Goal: Manage account settings

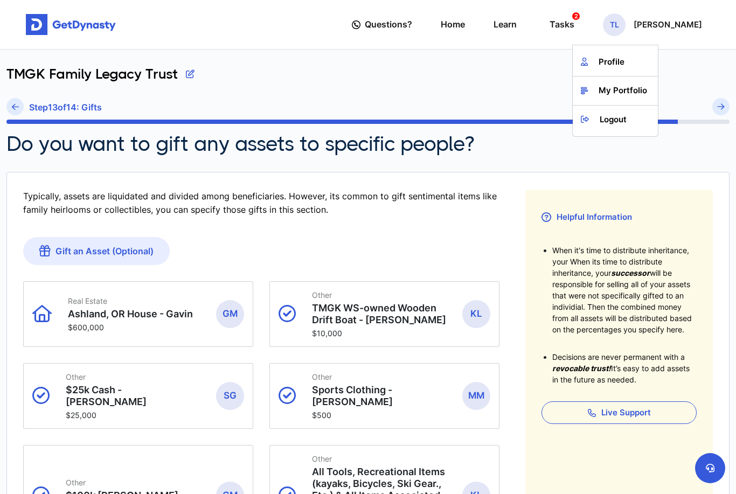
click at [578, 65] on link "Profile" at bounding box center [615, 62] width 85 height 29
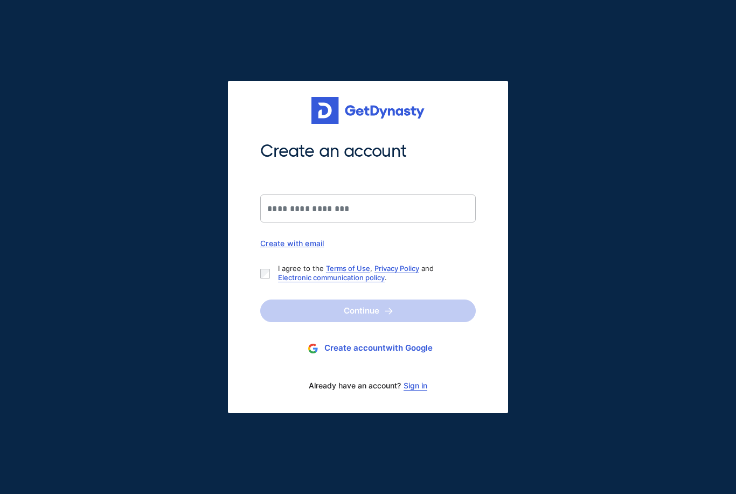
click at [421, 388] on link "Sign in" at bounding box center [415, 385] width 24 height 9
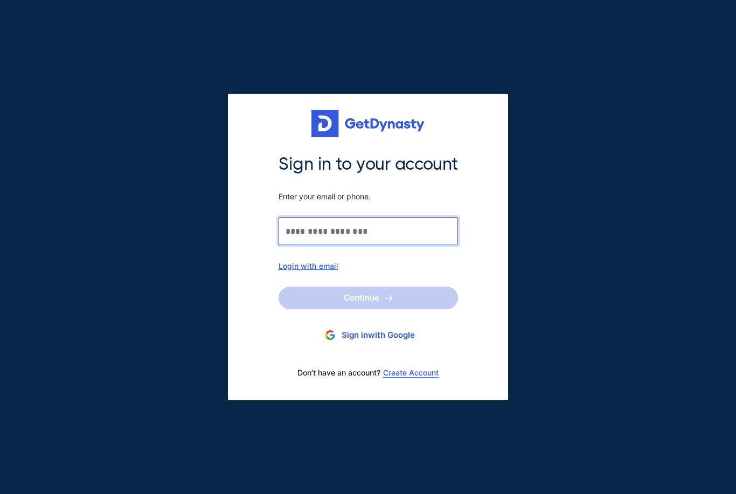
click at [358, 227] on input "Sign in to your account Enter your email or phone." at bounding box center [367, 231] width 179 height 28
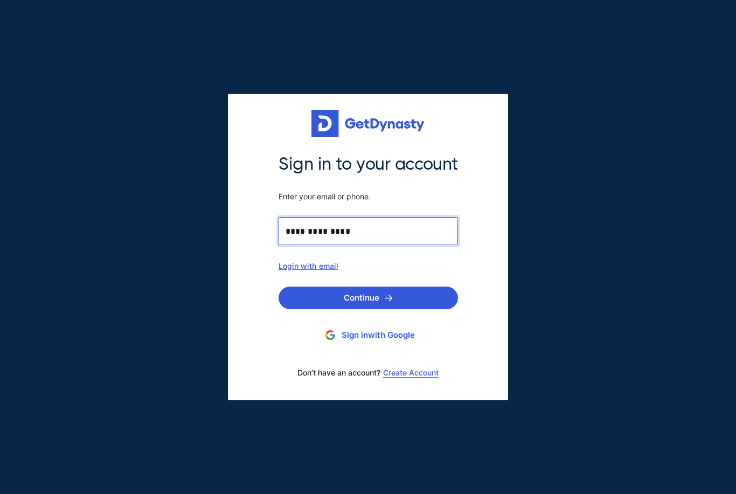
type input "**********"
click at [376, 297] on button "Continue" at bounding box center [367, 298] width 179 height 23
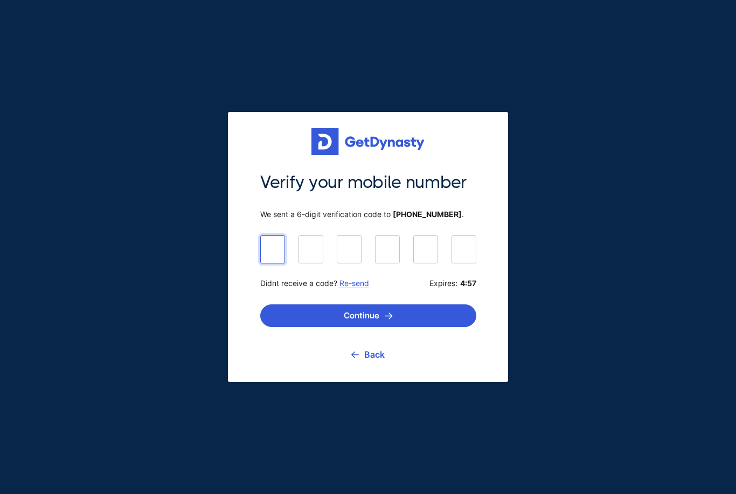
type input "******"
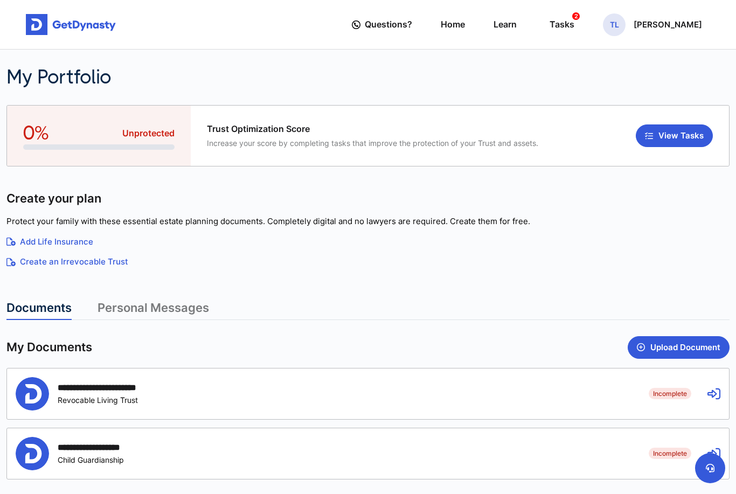
click at [639, 27] on p "[PERSON_NAME]" at bounding box center [667, 24] width 68 height 9
click at [585, 67] on link "Profile" at bounding box center [615, 62] width 85 height 29
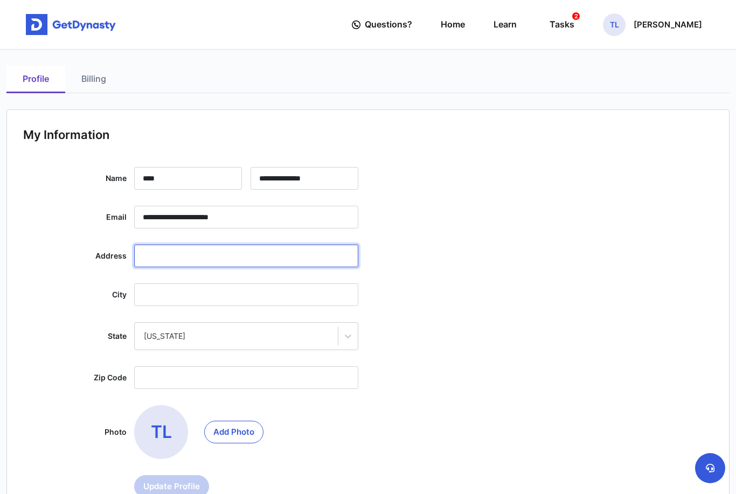
click at [197, 255] on input "text" at bounding box center [246, 256] width 224 height 23
type input "**********"
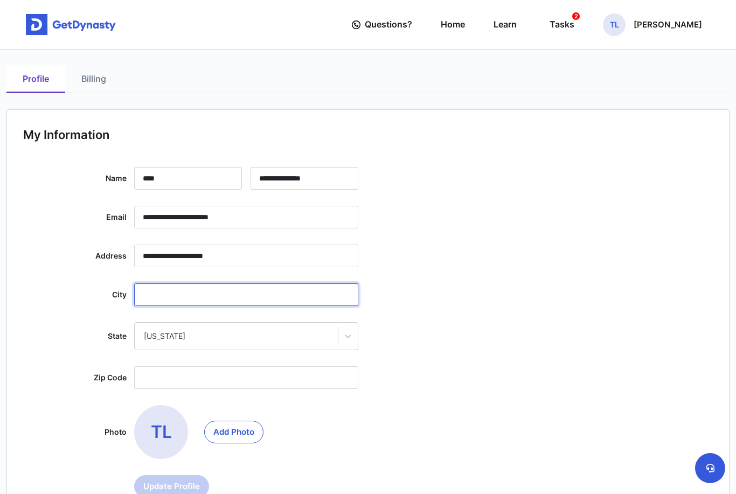
click at [228, 298] on input "text" at bounding box center [246, 294] width 224 height 23
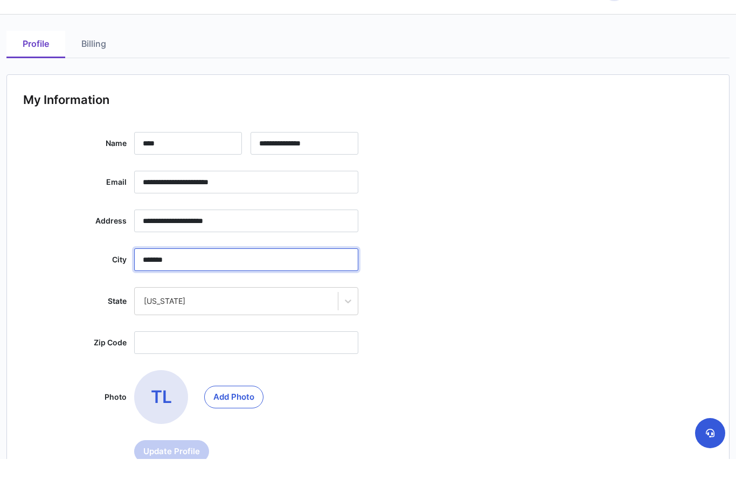
scroll to position [76, 0]
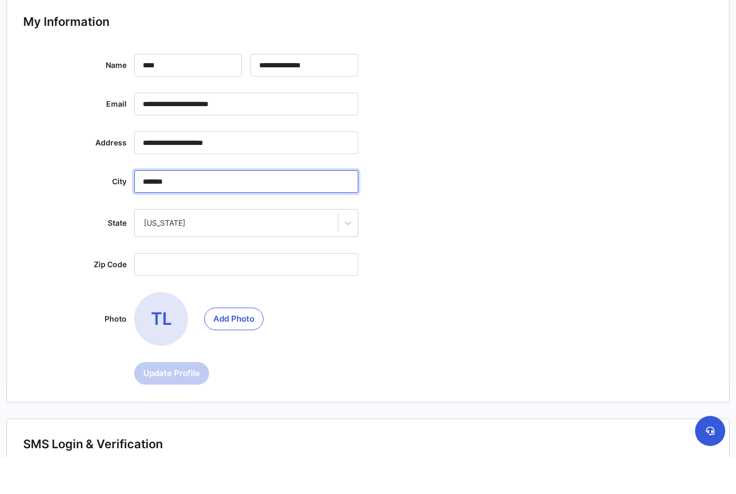
type input "*******"
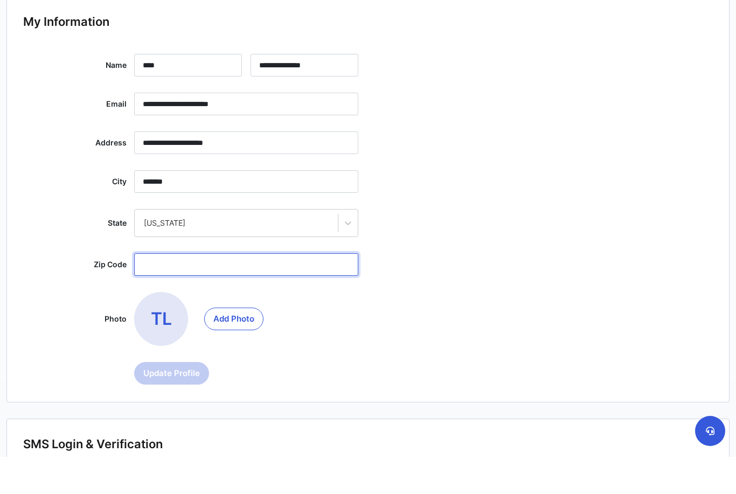
click at [241, 290] on input "text" at bounding box center [246, 301] width 224 height 23
type input "*****"
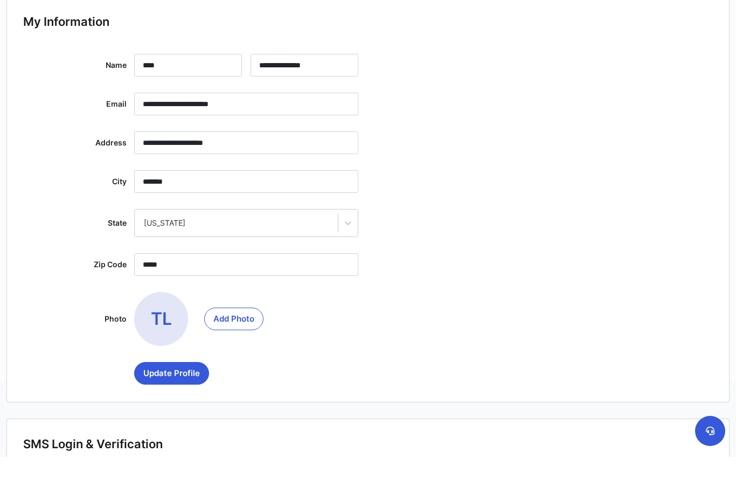
click at [175, 399] on button "Update Profile" at bounding box center [171, 410] width 75 height 23
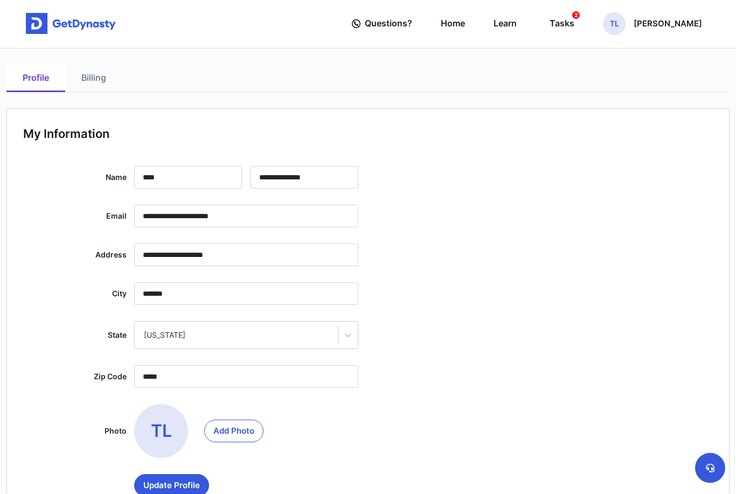
scroll to position [0, 0]
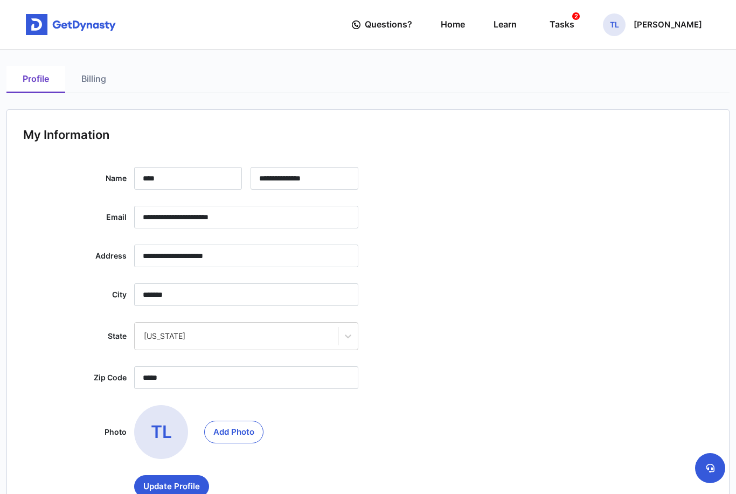
click at [92, 79] on link "Billing" at bounding box center [93, 79] width 57 height 27
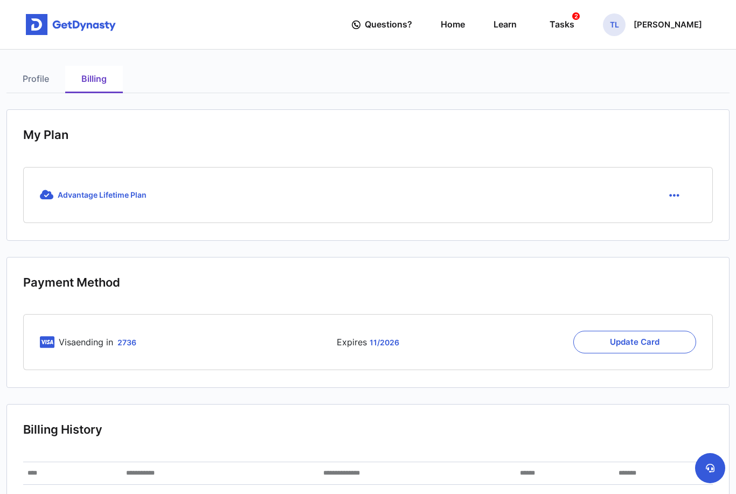
click at [676, 198] on icon "button" at bounding box center [674, 196] width 10 height 12
click at [110, 194] on span "Advantage Lifetime Plan" at bounding box center [102, 194] width 89 height 9
click at [112, 195] on span "Advantage Lifetime Plan" at bounding box center [102, 194] width 89 height 9
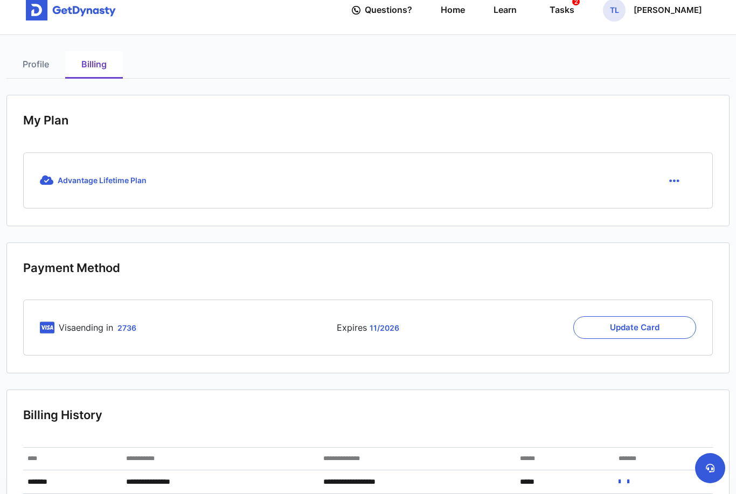
scroll to position [71, 0]
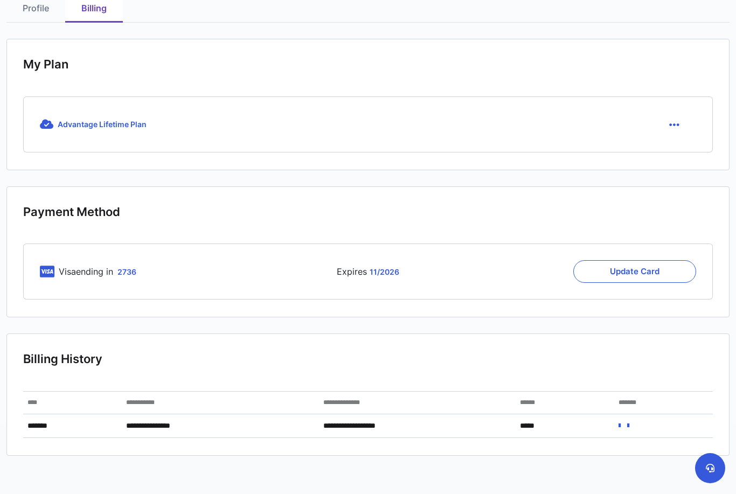
click at [619, 422] on icon at bounding box center [619, 426] width 2 height 8
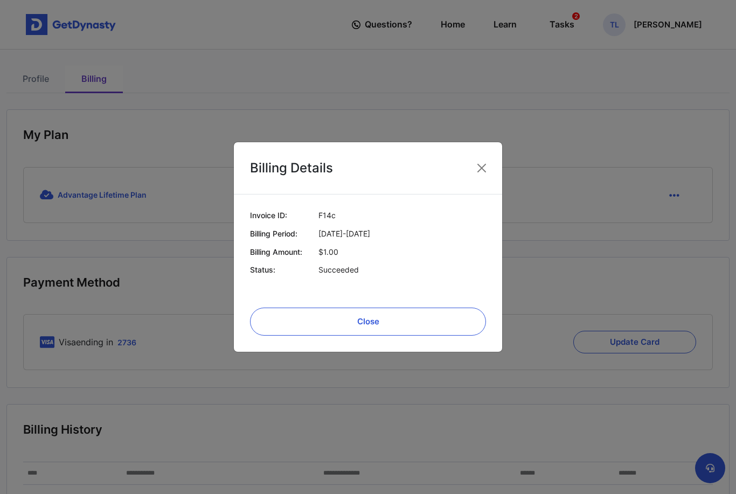
click at [485, 177] on button "Close" at bounding box center [481, 167] width 17 height 17
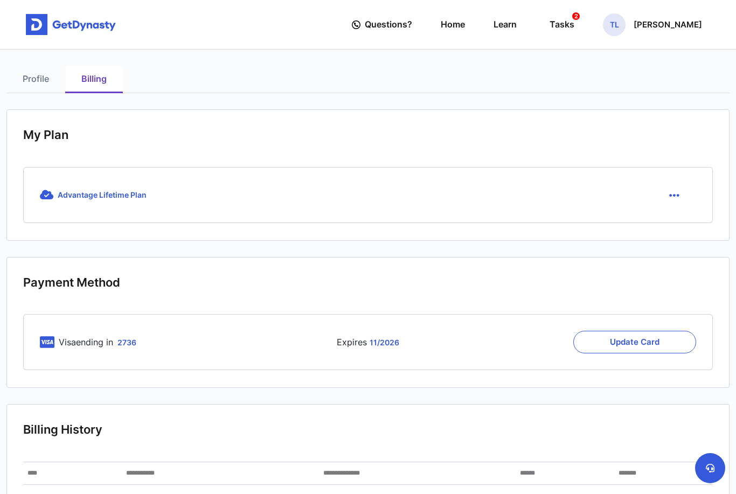
click at [38, 75] on link "Profile" at bounding box center [35, 79] width 59 height 27
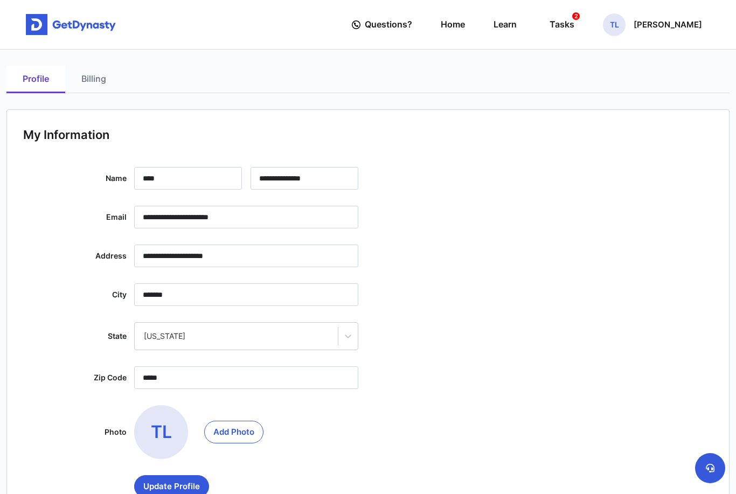
click at [549, 24] on div "Tasks 2" at bounding box center [561, 25] width 25 height 20
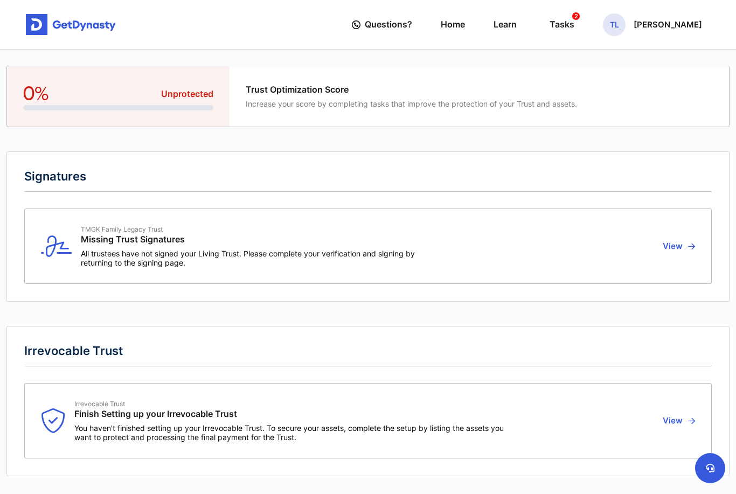
click at [441, 29] on link "Home" at bounding box center [453, 24] width 24 height 31
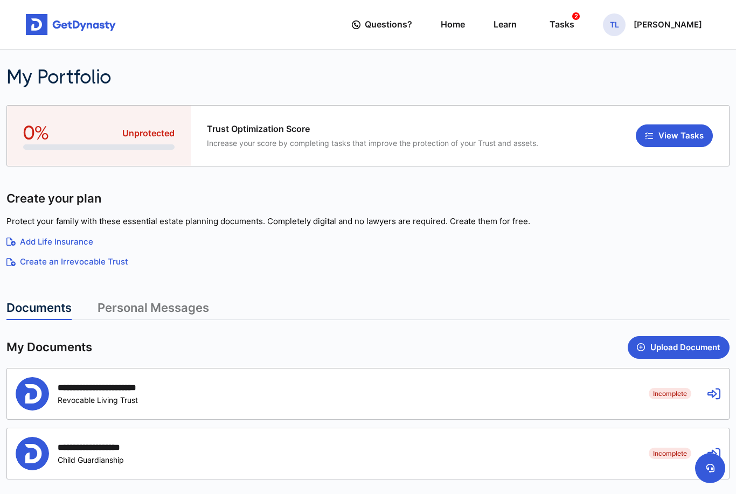
click at [160, 306] on link "Personal Messages" at bounding box center [152, 310] width 111 height 19
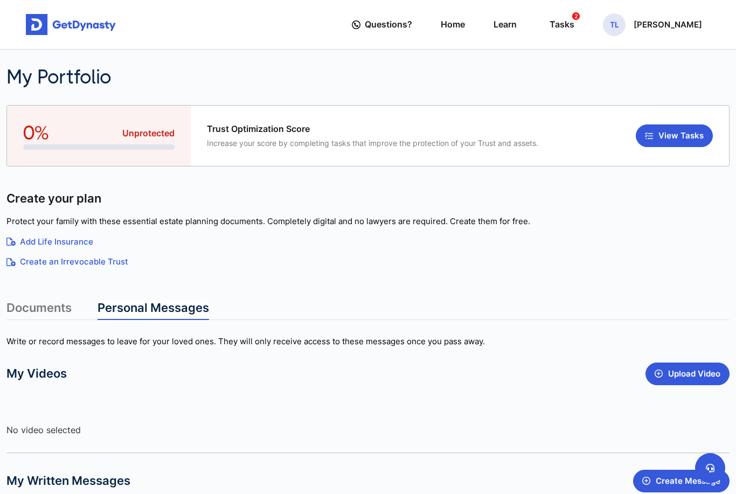
click at [46, 308] on link "Documents" at bounding box center [38, 310] width 65 height 19
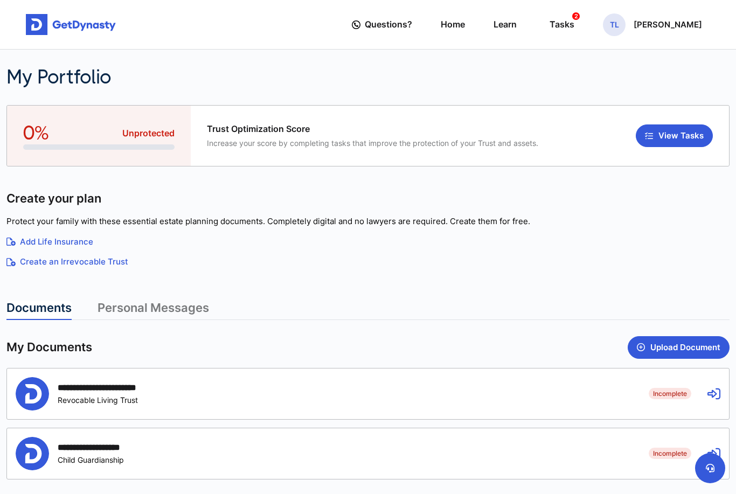
click at [673, 130] on button "View Tasks" at bounding box center [674, 135] width 77 height 23
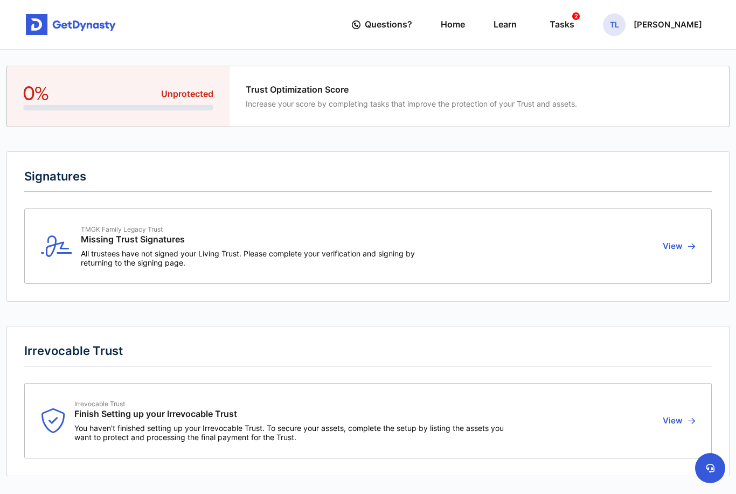
click at [441, 27] on link "Home" at bounding box center [453, 24] width 24 height 31
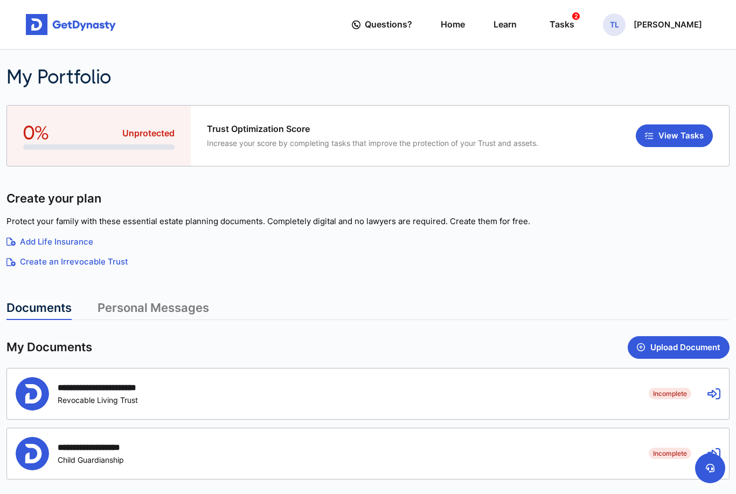
click at [648, 23] on p "[PERSON_NAME]" at bounding box center [667, 24] width 68 height 9
click at [592, 95] on link "My Portfolio" at bounding box center [615, 90] width 85 height 29
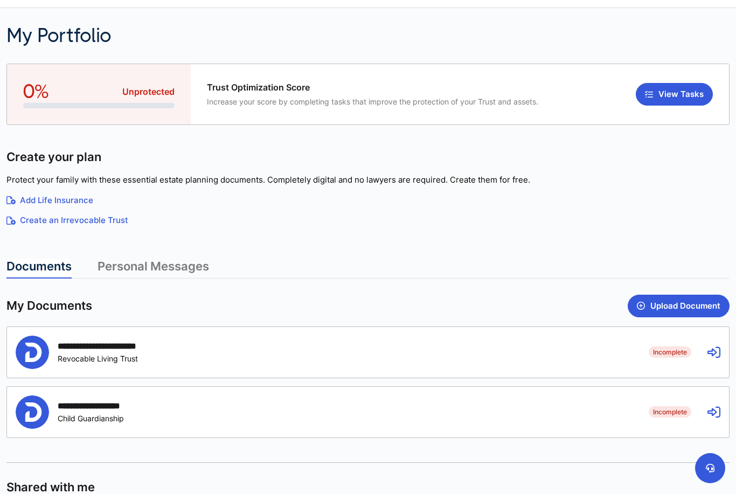
scroll to position [128, 0]
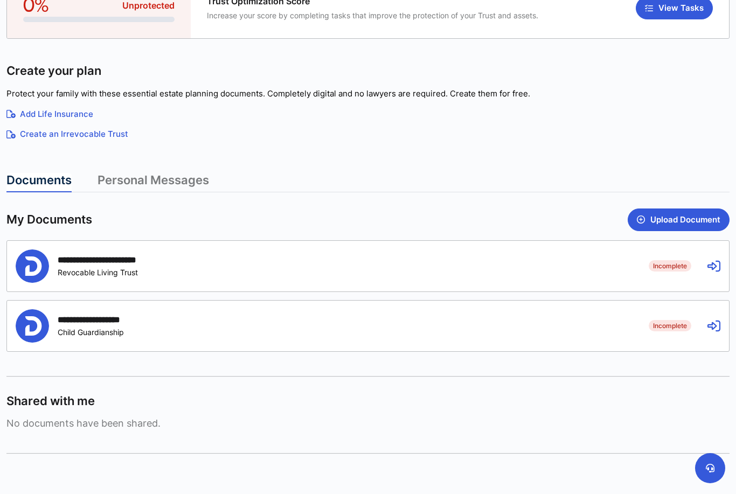
click at [707, 263] on icon at bounding box center [713, 266] width 13 height 13
click at [95, 262] on div "**********" at bounding box center [113, 260] width 111 height 10
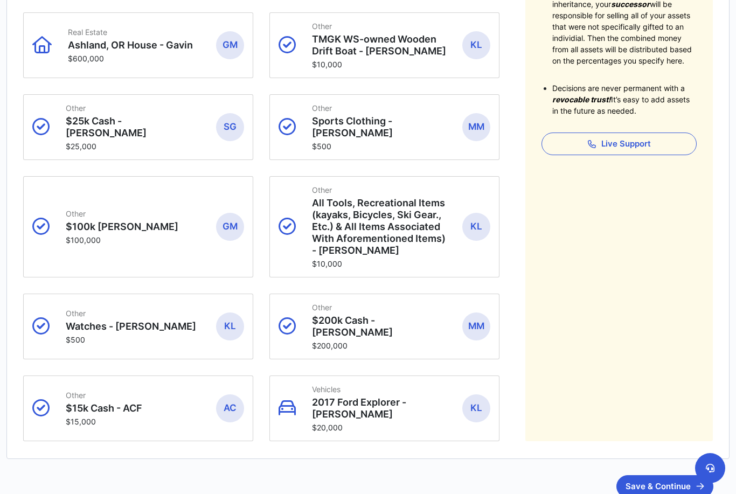
scroll to position [276, 0]
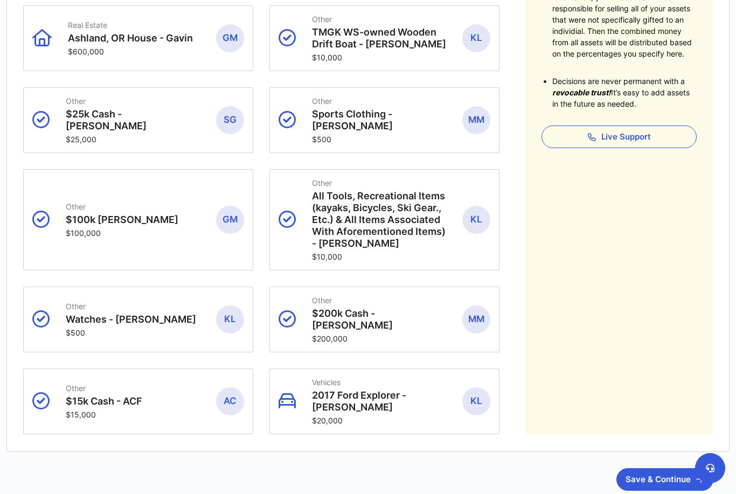
click at [662, 468] on button "Save & Continue" at bounding box center [664, 479] width 97 height 23
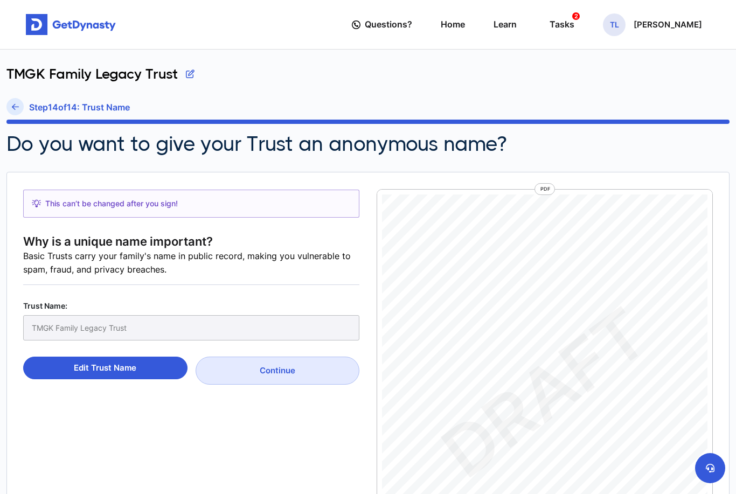
scroll to position [5, 0]
click at [649, 25] on p "[PERSON_NAME]" at bounding box center [667, 24] width 68 height 9
click at [591, 65] on link "Profile" at bounding box center [615, 62] width 85 height 29
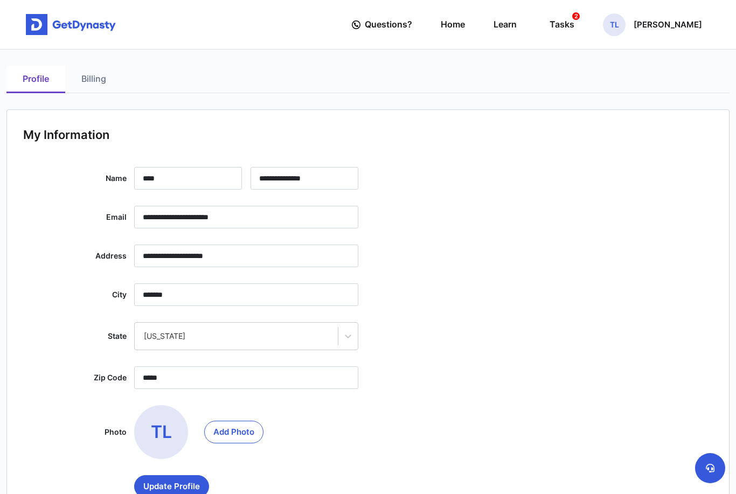
click at [93, 78] on link "Billing" at bounding box center [93, 79] width 57 height 27
